Goal: Information Seeking & Learning: Understand process/instructions

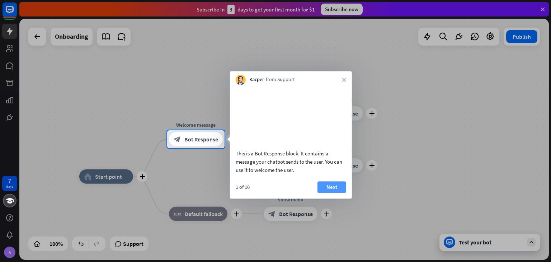
click at [333, 193] on button "Next" at bounding box center [331, 186] width 29 height 11
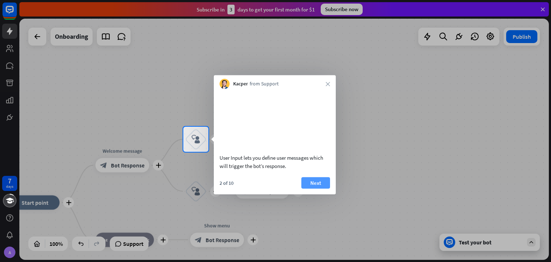
click at [313, 187] on button "Next" at bounding box center [315, 182] width 29 height 11
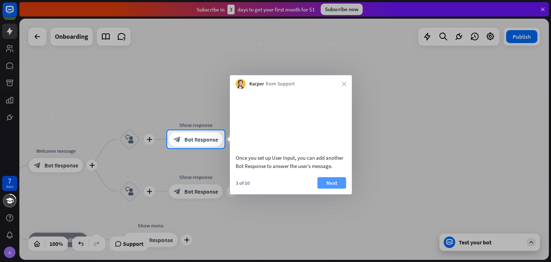
click at [340, 188] on button "Next" at bounding box center [331, 182] width 29 height 11
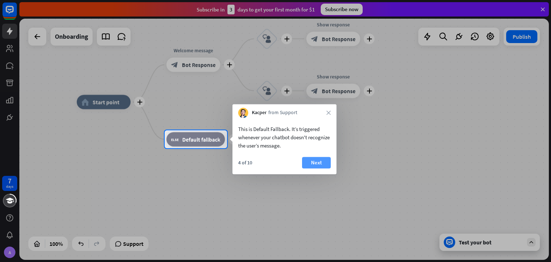
click at [314, 158] on button "Next" at bounding box center [316, 162] width 29 height 11
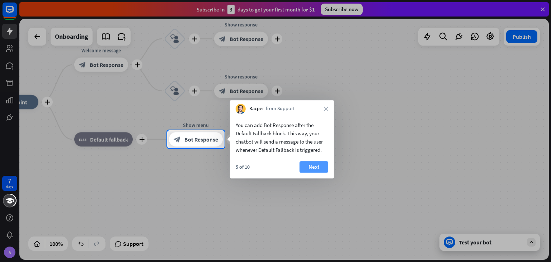
click at [309, 167] on button "Next" at bounding box center [313, 166] width 29 height 11
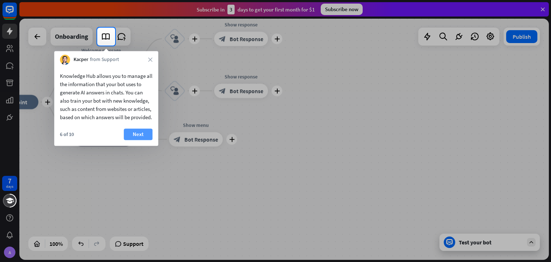
click at [141, 140] on button "Next" at bounding box center [138, 133] width 29 height 11
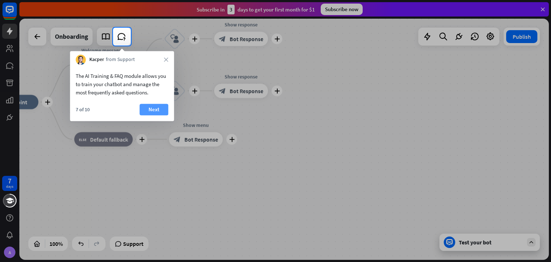
click at [156, 114] on button "Next" at bounding box center [153, 109] width 29 height 11
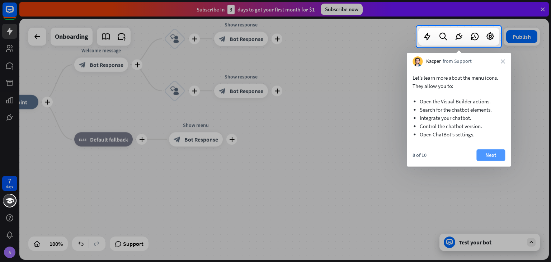
click at [500, 158] on button "Next" at bounding box center [490, 154] width 29 height 11
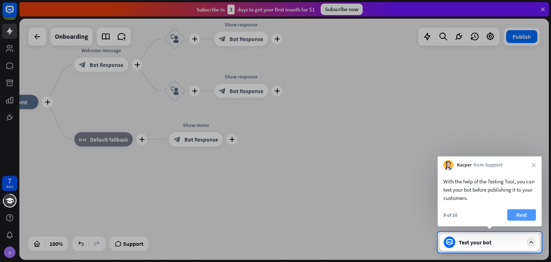
click at [516, 215] on button "Next" at bounding box center [521, 214] width 29 height 11
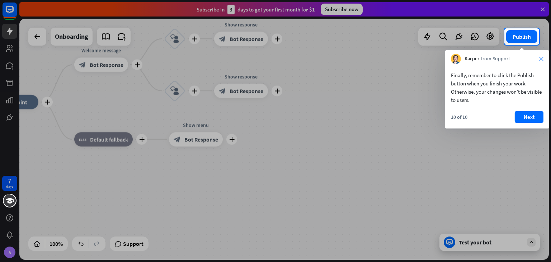
click at [539, 61] on icon "close" at bounding box center [541, 59] width 4 height 4
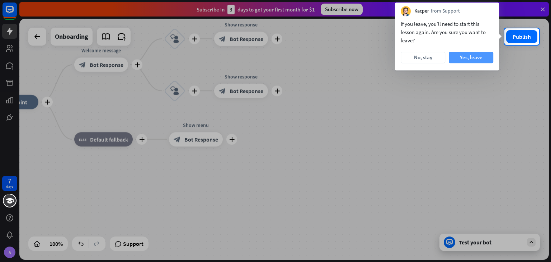
click at [451, 58] on button "Yes, leave" at bounding box center [470, 57] width 44 height 11
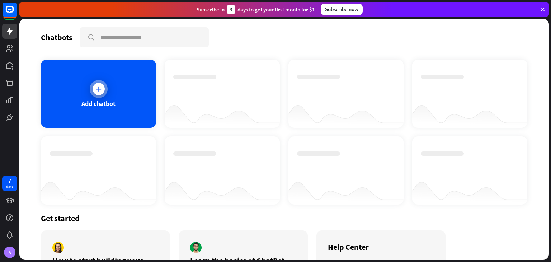
click at [115, 99] on div "Add chatbot" at bounding box center [98, 94] width 115 height 68
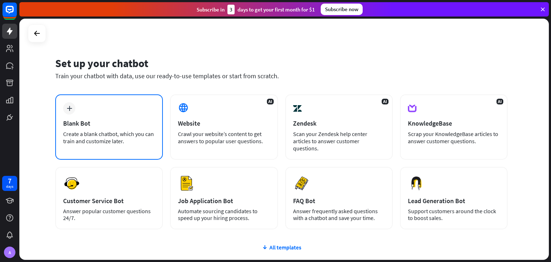
click at [99, 134] on div "Create a blank chatbot, which you can train and customize later." at bounding box center [109, 137] width 92 height 14
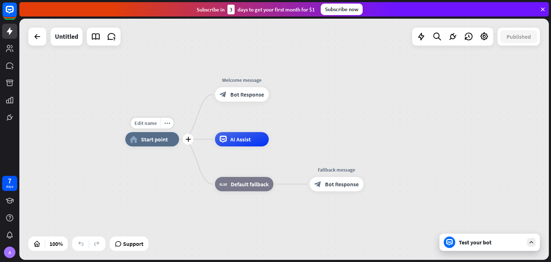
click at [152, 139] on span "Start point" at bounding box center [154, 139] width 27 height 7
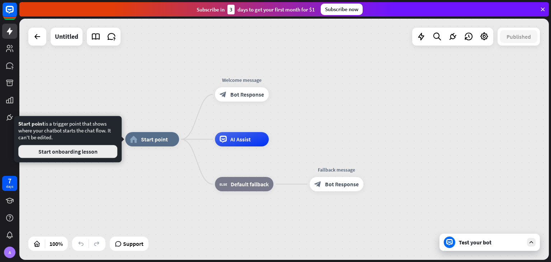
click at [90, 155] on button "Start onboarding lesson" at bounding box center [67, 151] width 99 height 13
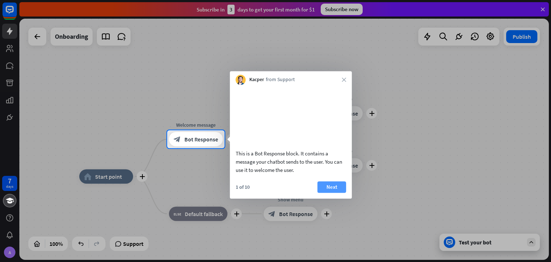
click at [321, 193] on button "Next" at bounding box center [331, 186] width 29 height 11
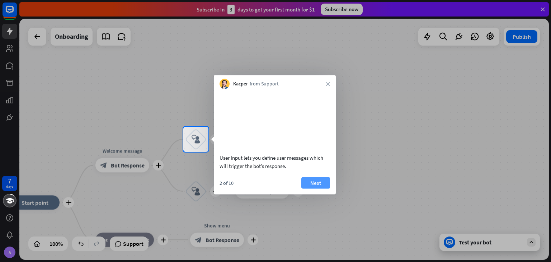
click at [317, 188] on button "Next" at bounding box center [315, 182] width 29 height 11
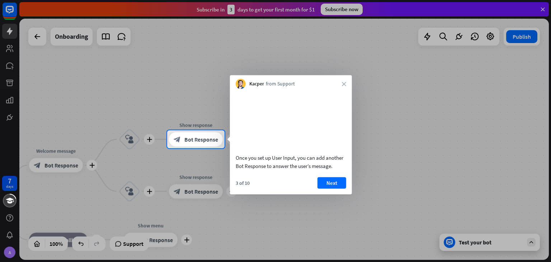
click at [334, 194] on div "3 of 10 Next" at bounding box center [291, 185] width 122 height 17
click at [334, 188] on button "Next" at bounding box center [331, 182] width 29 height 11
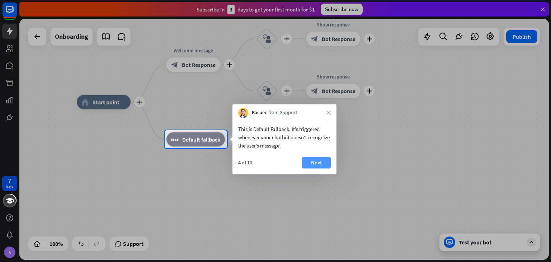
click at [309, 167] on button "Next" at bounding box center [316, 162] width 29 height 11
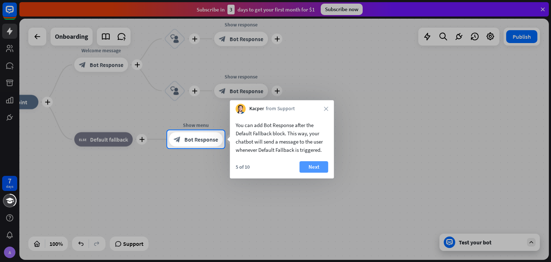
click at [313, 162] on button "Next" at bounding box center [313, 166] width 29 height 11
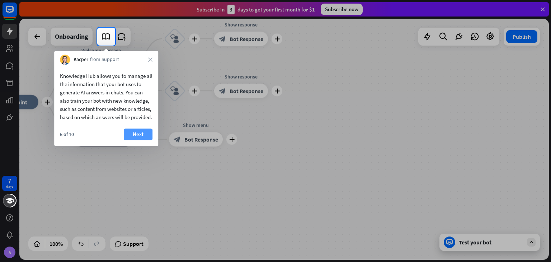
click at [146, 140] on button "Next" at bounding box center [138, 133] width 29 height 11
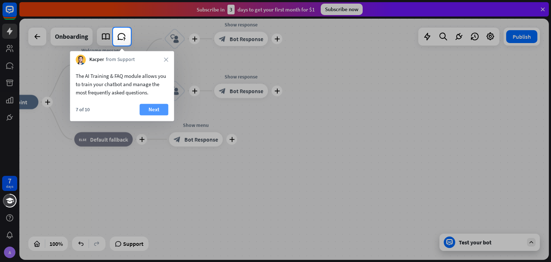
click at [155, 107] on button "Next" at bounding box center [153, 109] width 29 height 11
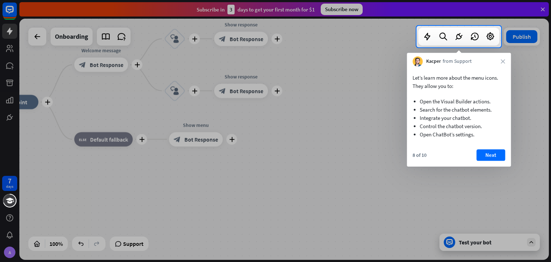
drag, startPoint x: 489, startPoint y: 148, endPoint x: 486, endPoint y: 164, distance: 16.0
click at [486, 164] on div "Let’s learn more about the menu icons. They allow you to: Open the Visual Build…" at bounding box center [459, 116] width 104 height 100
click at [486, 164] on div "8 of 10 Next" at bounding box center [459, 157] width 104 height 17
drag, startPoint x: 491, startPoint y: 147, endPoint x: 491, endPoint y: 151, distance: 3.6
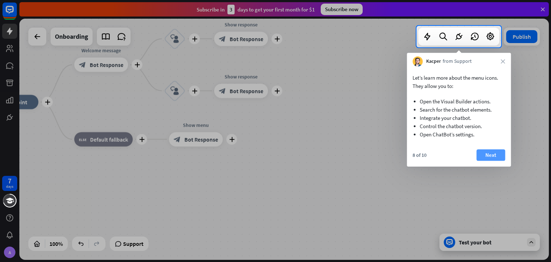
click at [491, 151] on div "Let’s learn more about the menu icons. They allow you to: Open the Visual Build…" at bounding box center [459, 116] width 104 height 100
click at [491, 151] on button "Next" at bounding box center [490, 154] width 29 height 11
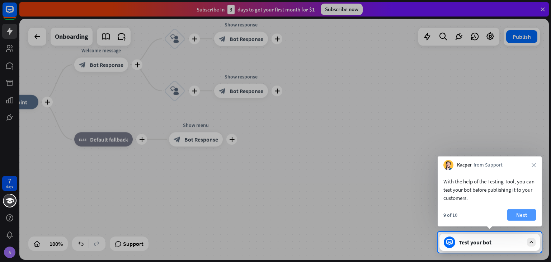
click at [522, 214] on button "Next" at bounding box center [521, 214] width 29 height 11
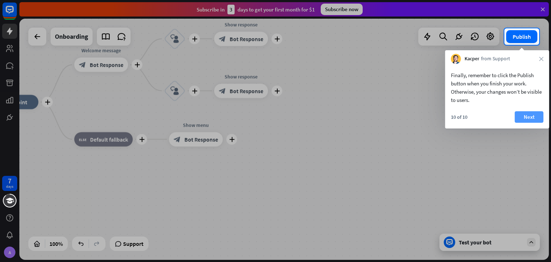
click at [529, 122] on button "Next" at bounding box center [528, 116] width 29 height 11
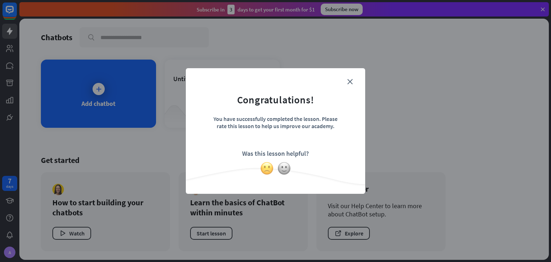
click at [269, 171] on img at bounding box center [267, 168] width 14 height 14
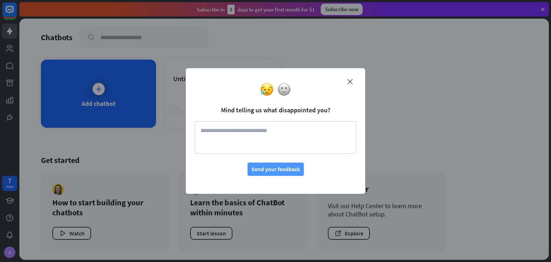
click at [279, 170] on button "Send your feedback" at bounding box center [275, 168] width 56 height 13
click at [284, 93] on img at bounding box center [284, 89] width 14 height 14
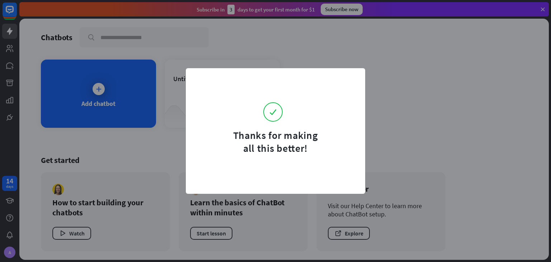
click at [291, 171] on div "Thanks for making all this better!" at bounding box center [275, 130] width 179 height 125
click at [291, 52] on div "Thanks for making all this better!" at bounding box center [275, 131] width 551 height 262
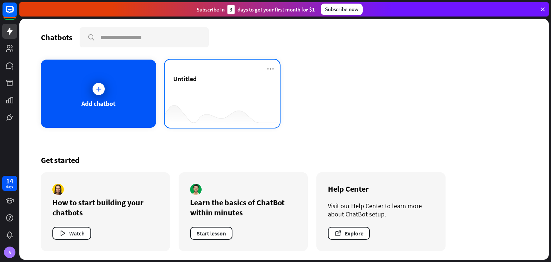
click at [213, 92] on div "Untitled" at bounding box center [222, 87] width 98 height 25
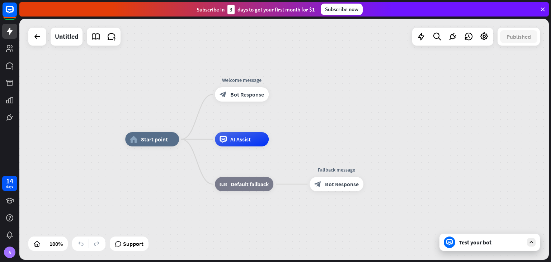
click at [486, 239] on div "Test your bot" at bounding box center [490, 241] width 65 height 7
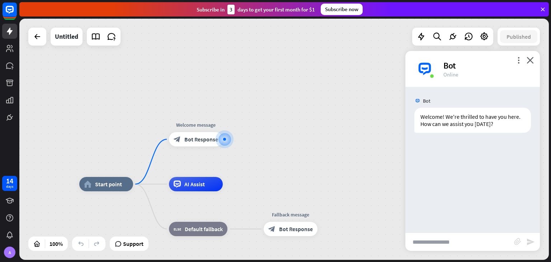
click at [445, 245] on input "text" at bounding box center [459, 242] width 109 height 18
click at [460, 236] on input "text" at bounding box center [459, 242] width 109 height 18
click at [437, 236] on input "text" at bounding box center [459, 242] width 109 height 18
type input "**********"
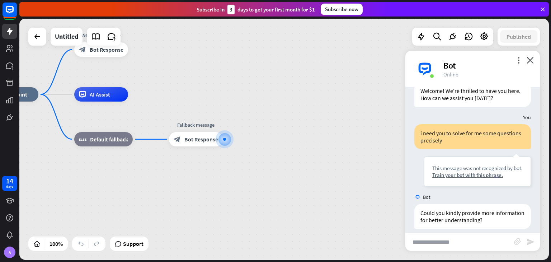
scroll to position [33, 0]
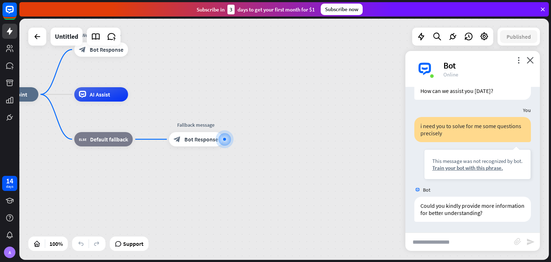
click at [456, 234] on input "text" at bounding box center [459, 242] width 109 height 18
